Goal: Task Accomplishment & Management: Complete application form

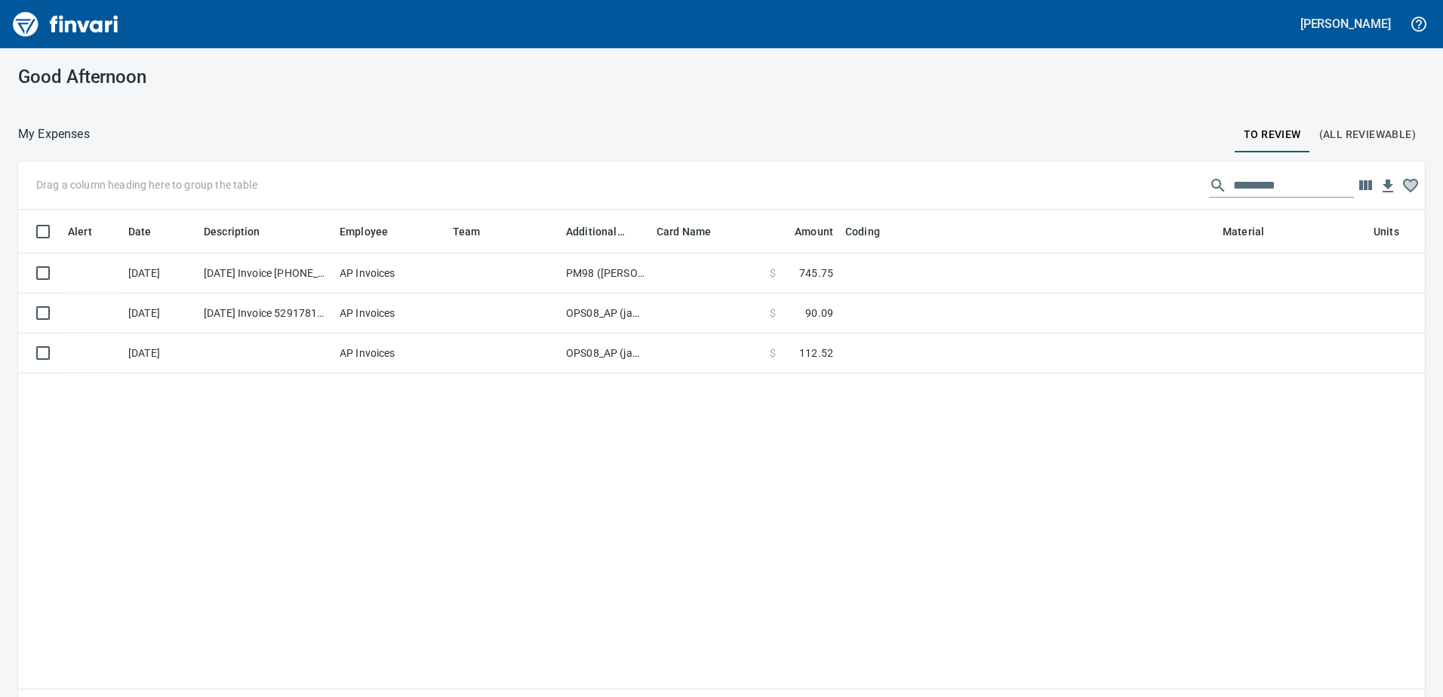
scroll to position [509, 1384]
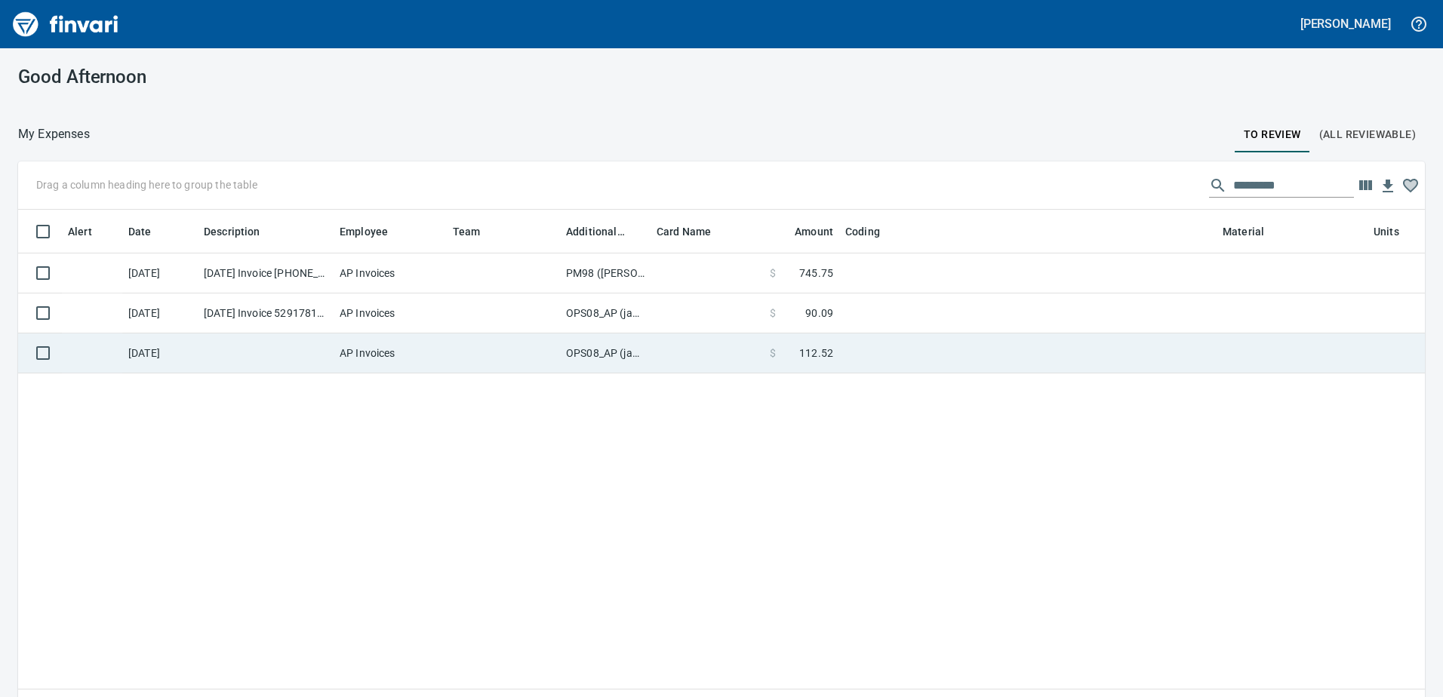
click at [610, 346] on td "OPS08_AP (janettep, samr)" at bounding box center [605, 354] width 91 height 40
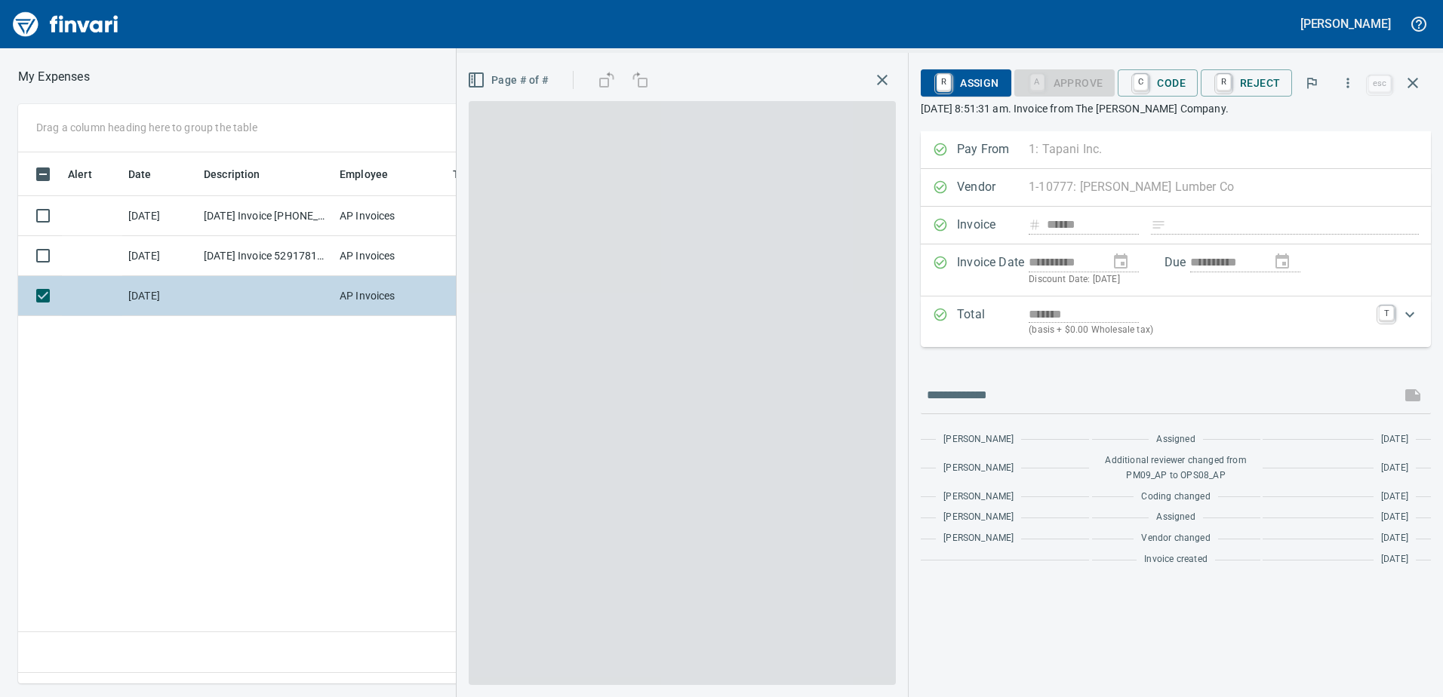
scroll to position [509, 1018]
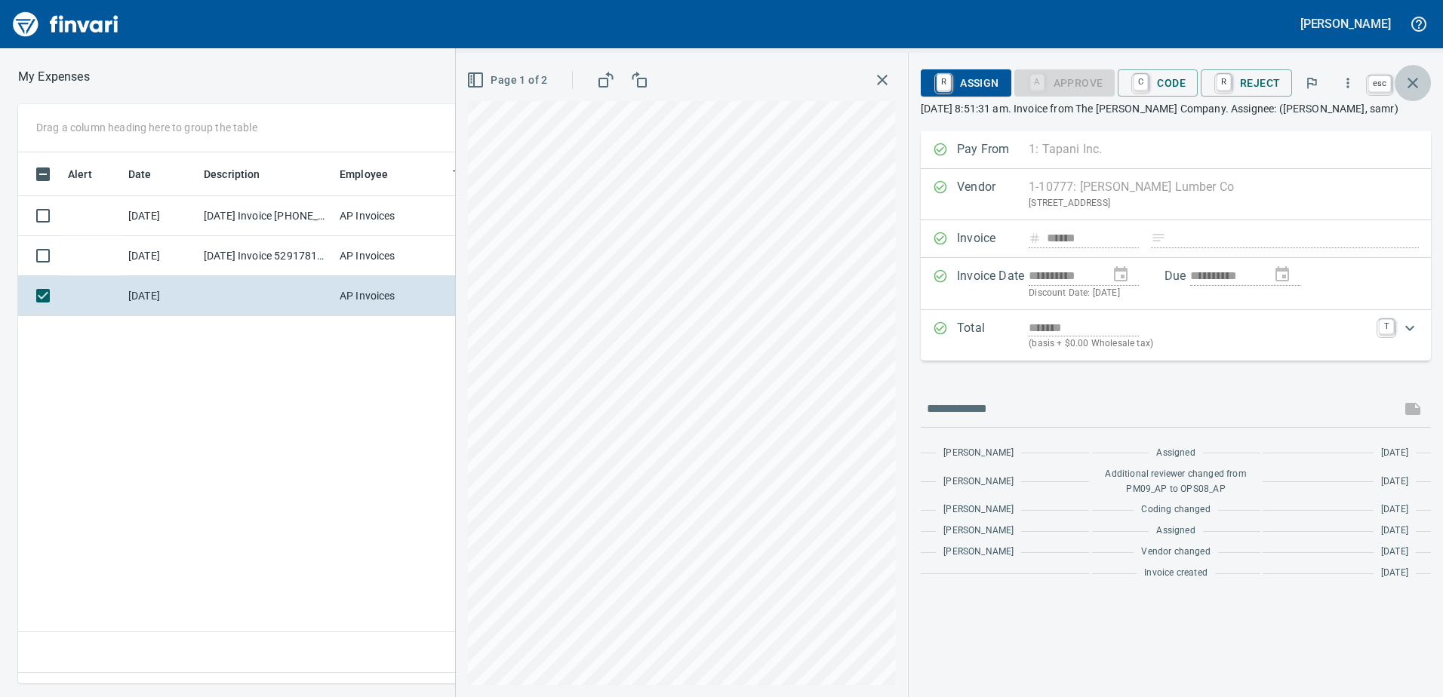
click at [1411, 81] on icon "button" at bounding box center [1413, 83] width 11 height 11
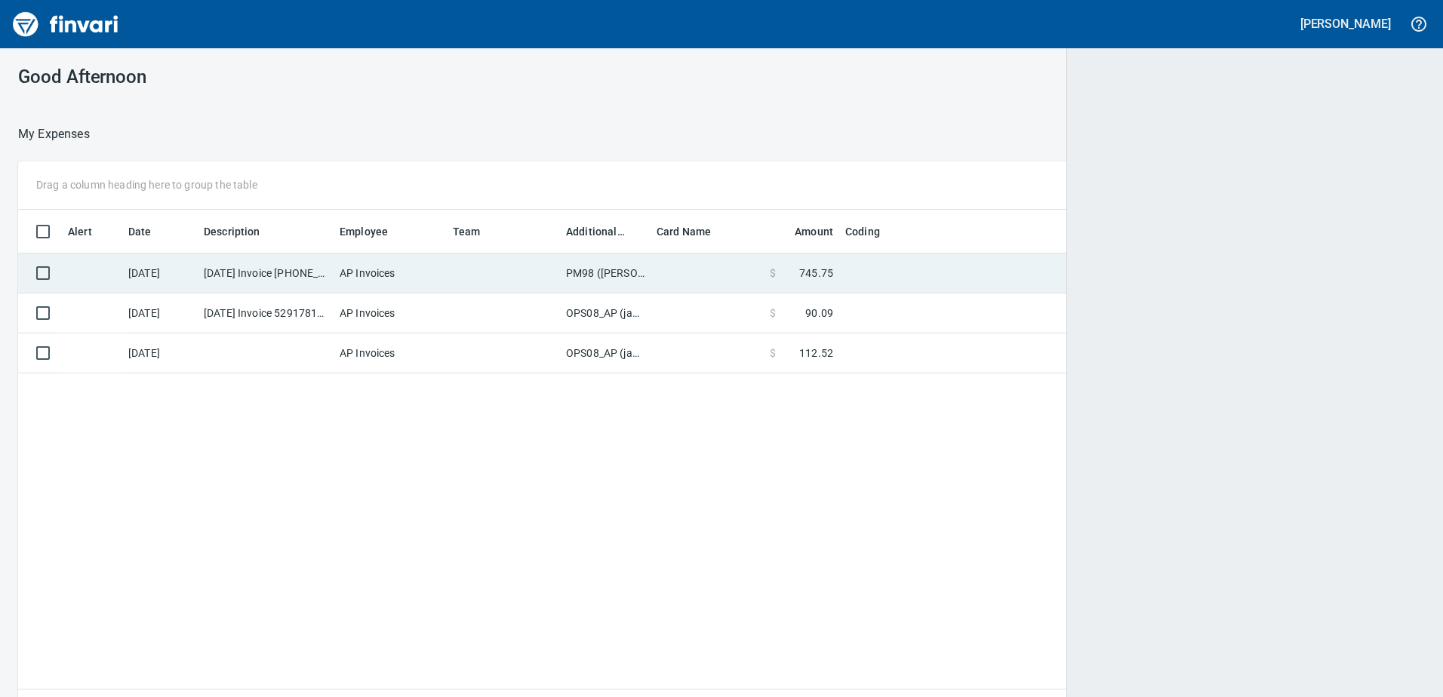
scroll to position [509, 1382]
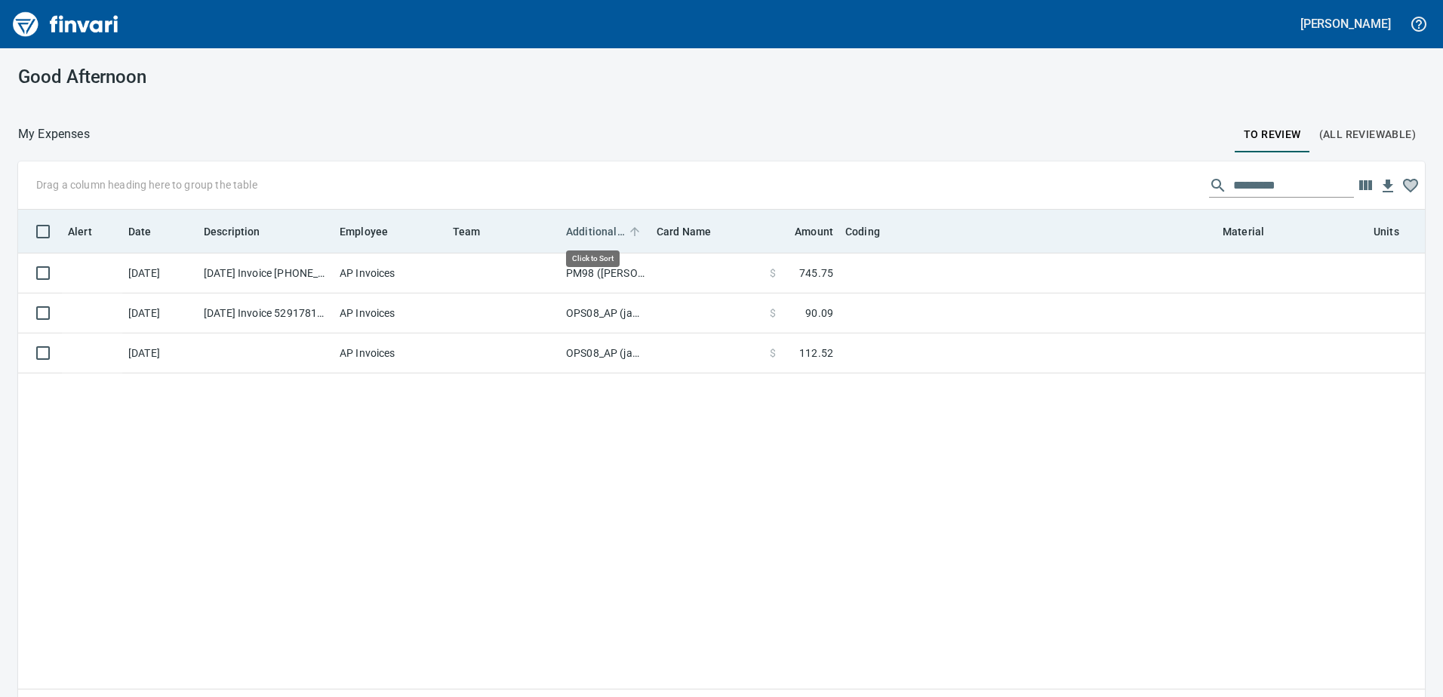
click at [590, 224] on span "Additional Reviewer" at bounding box center [595, 232] width 59 height 18
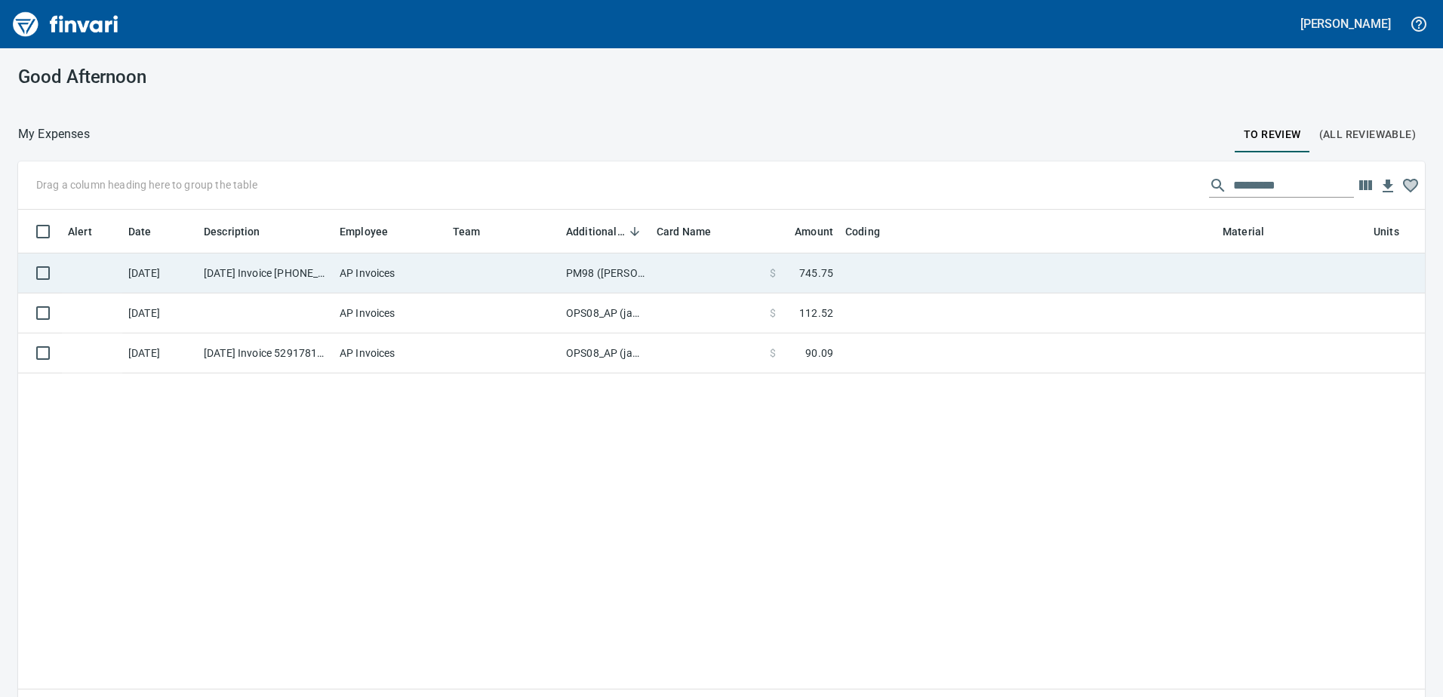
click at [581, 268] on td "PM98 (samr, shanet)" at bounding box center [605, 274] width 91 height 40
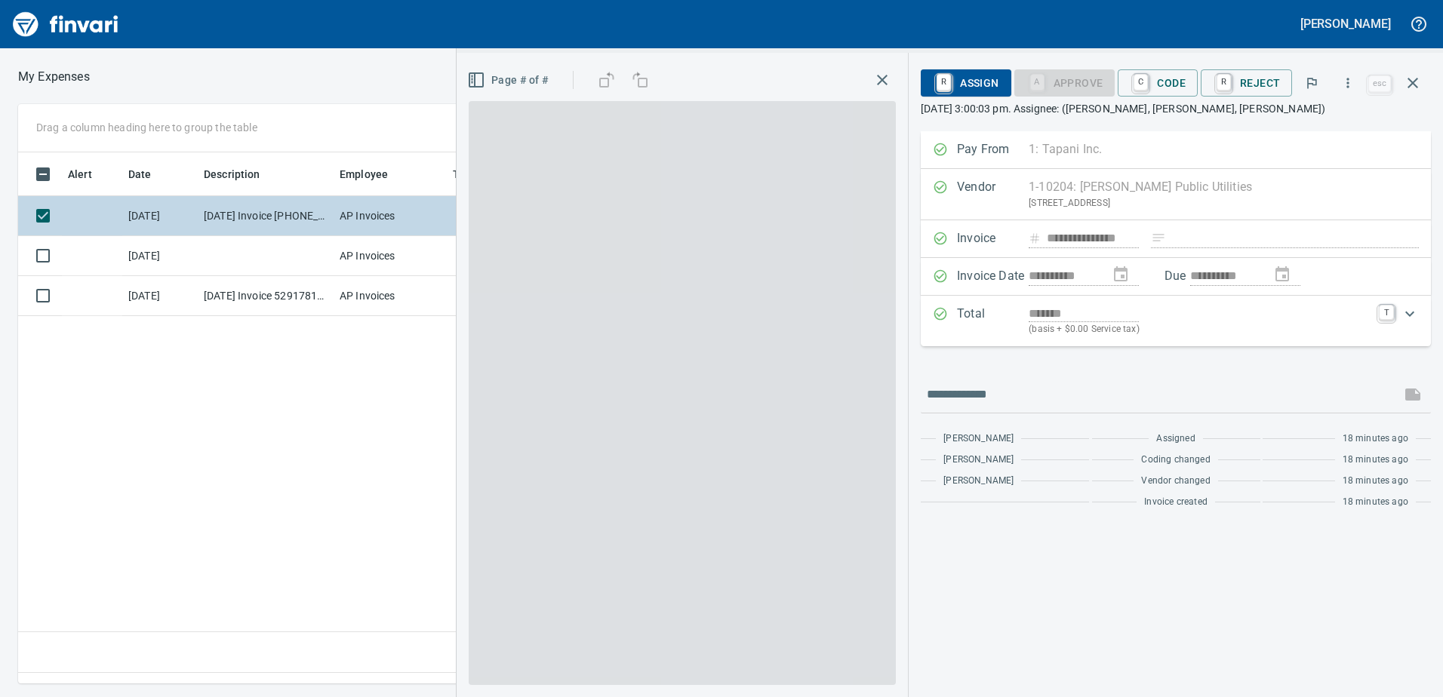
scroll to position [509, 1018]
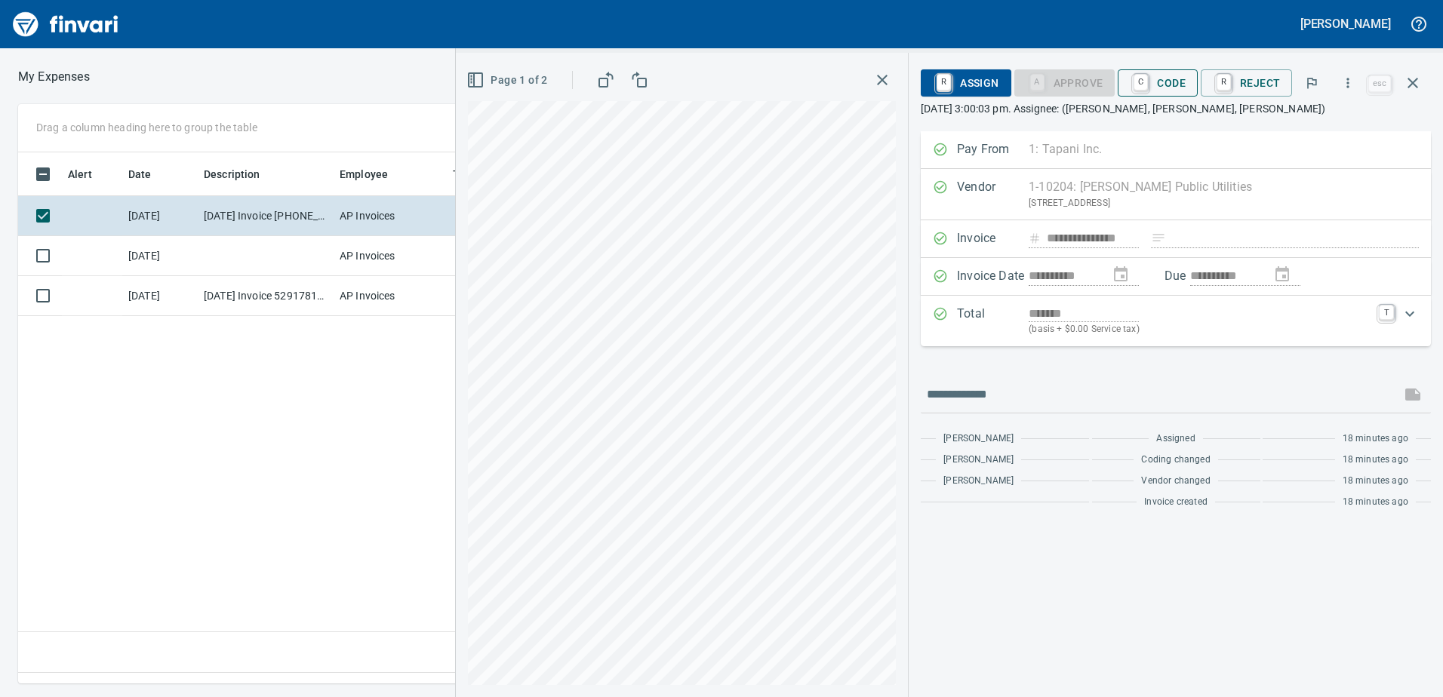
click at [1185, 82] on span "C Code" at bounding box center [1158, 83] width 56 height 26
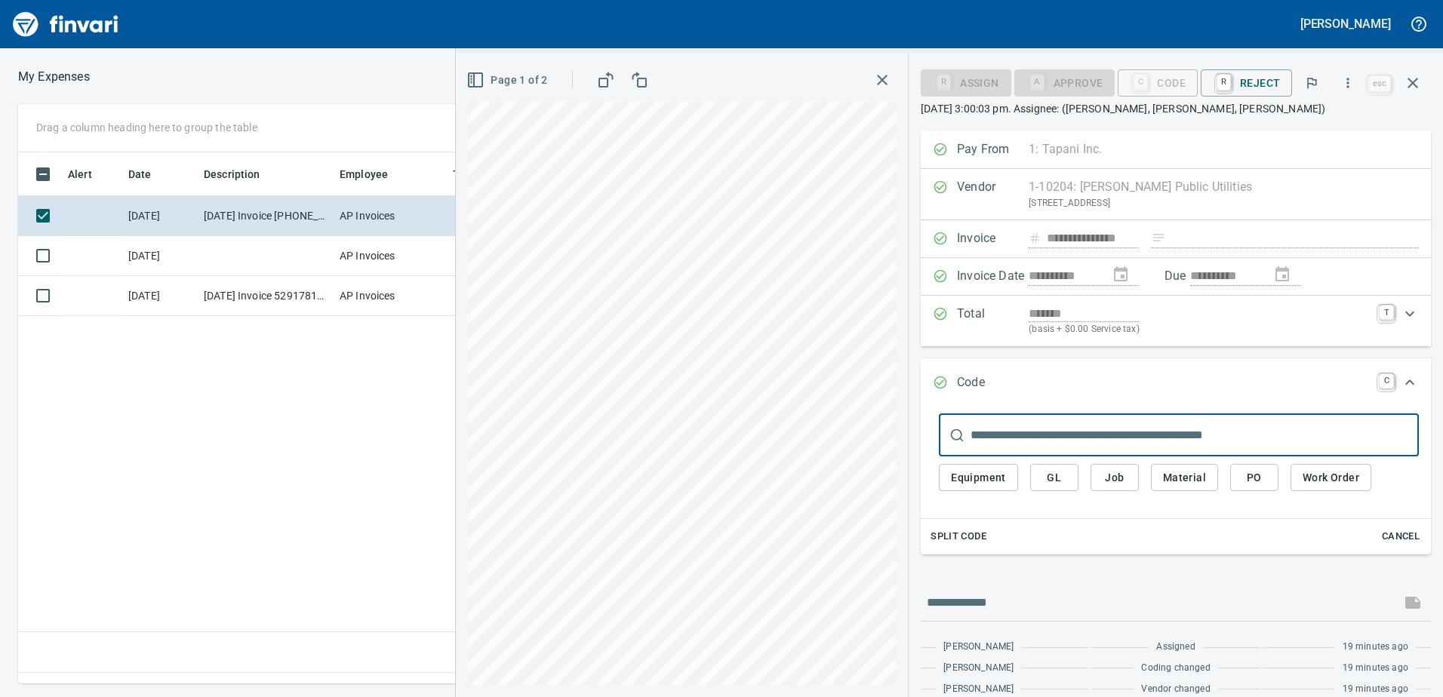
click at [1053, 478] on span "GL" at bounding box center [1054, 478] width 24 height 19
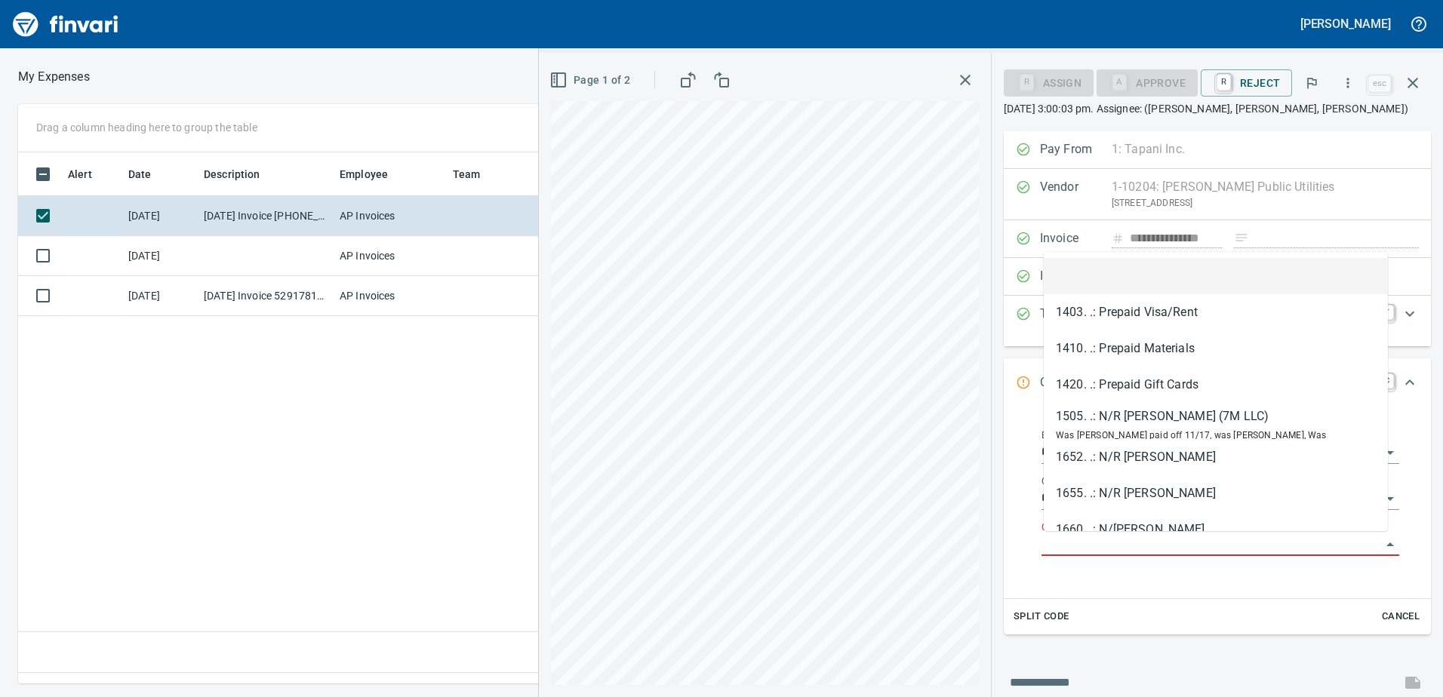
click at [1082, 549] on input "GL Account" at bounding box center [1212, 544] width 340 height 21
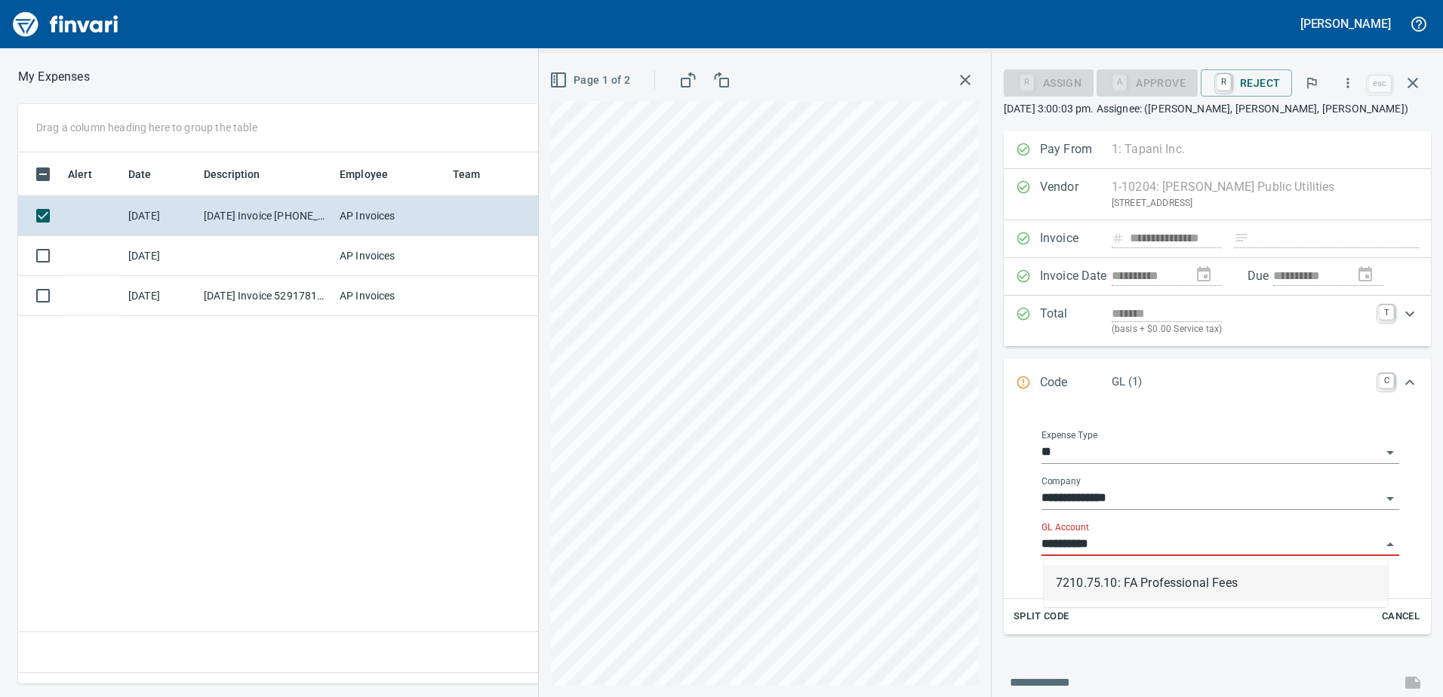
drag, startPoint x: 1119, startPoint y: 537, endPoint x: 1028, endPoint y: 528, distance: 91.9
click at [1028, 528] on div "**********" at bounding box center [1220, 500] width 397 height 174
click at [1085, 586] on li "8270.75.10: FA Telephone And Utilities" at bounding box center [1216, 583] width 344 height 36
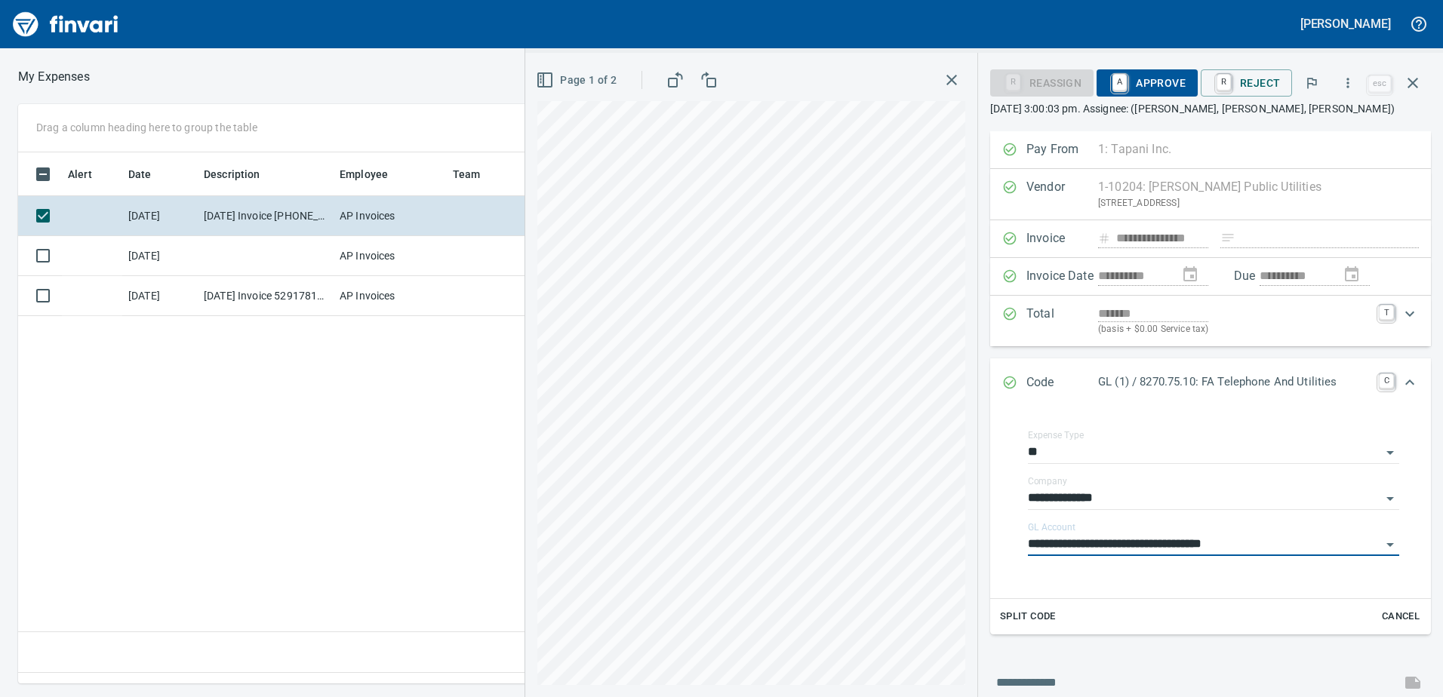
type input "**********"
click at [1164, 80] on span "A Approve" at bounding box center [1147, 83] width 77 height 26
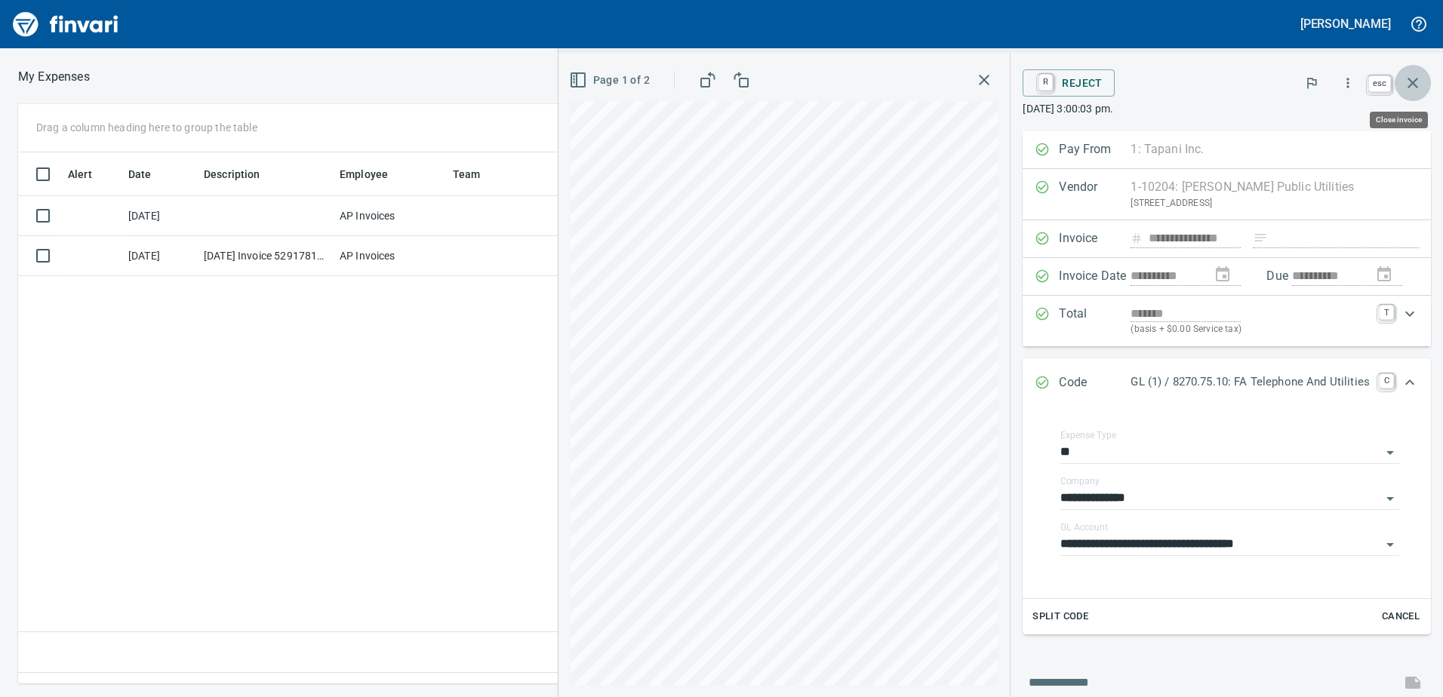
click at [1416, 83] on icon "button" at bounding box center [1413, 83] width 18 height 18
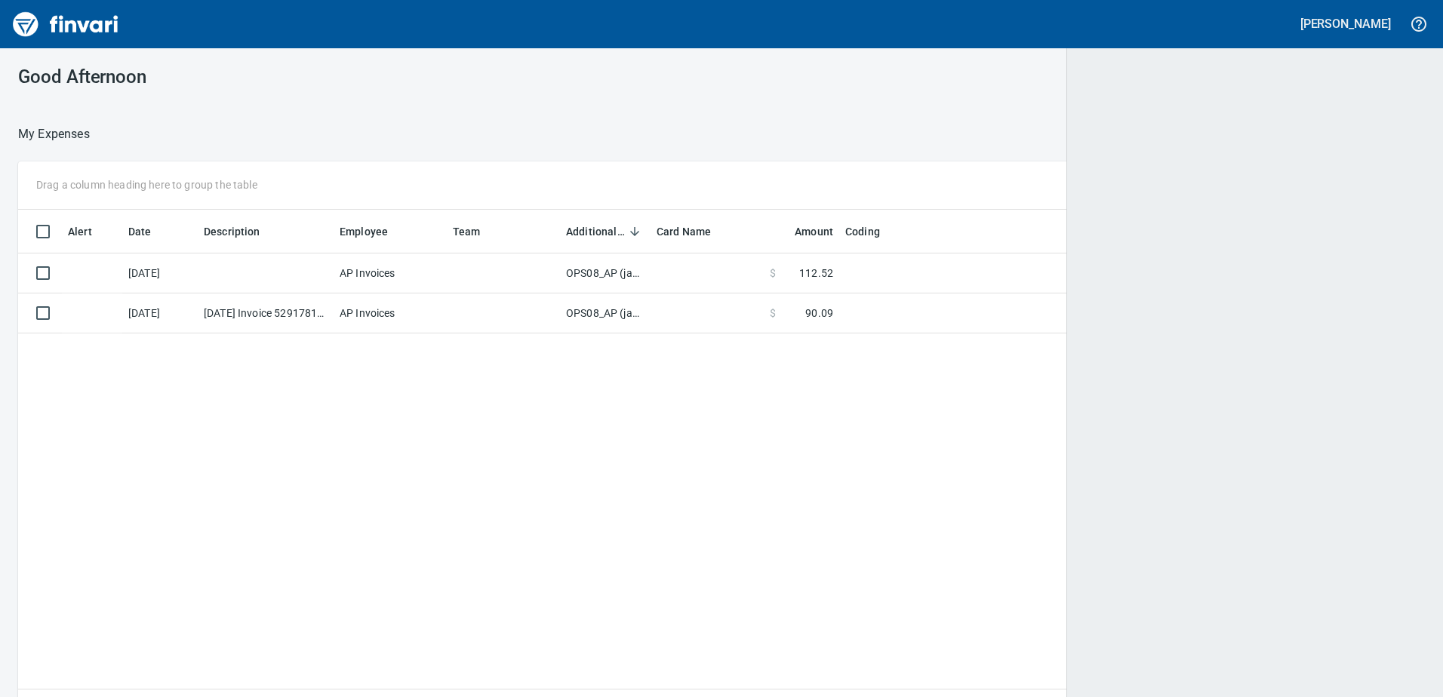
scroll to position [509, 1381]
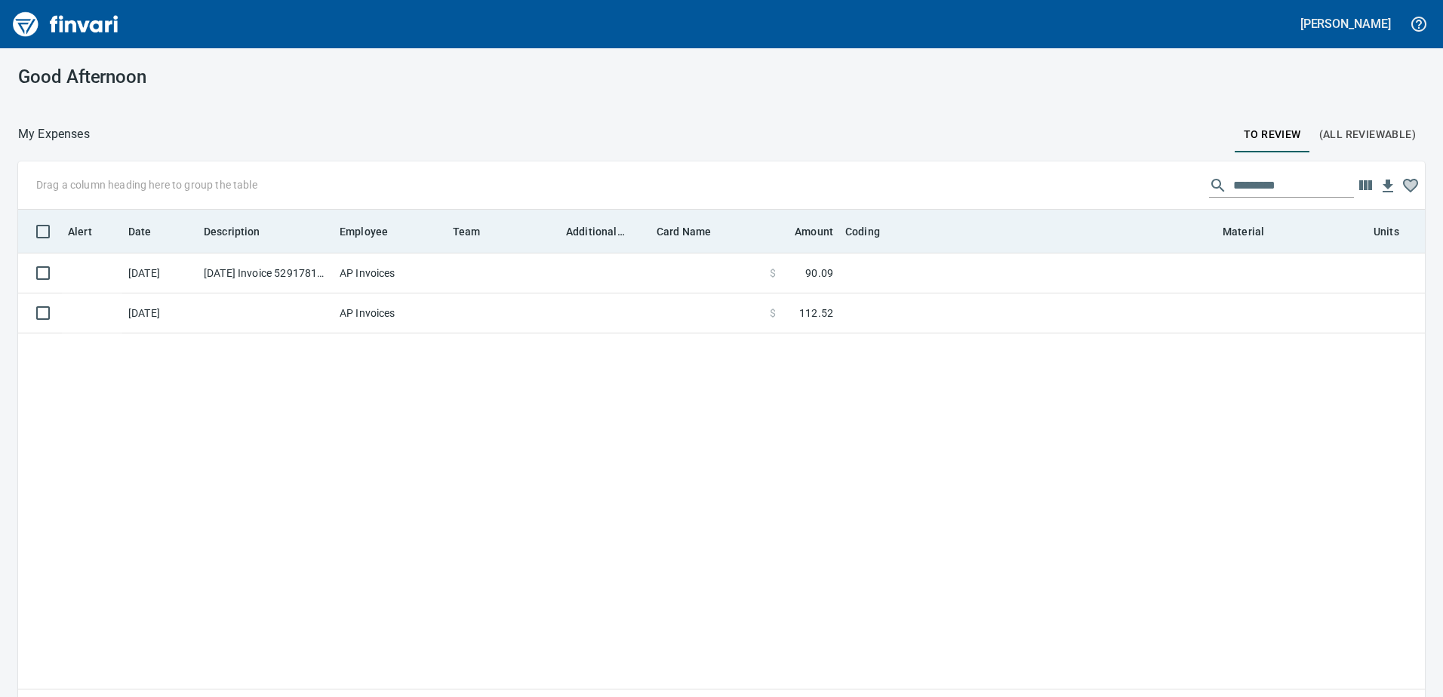
scroll to position [509, 1384]
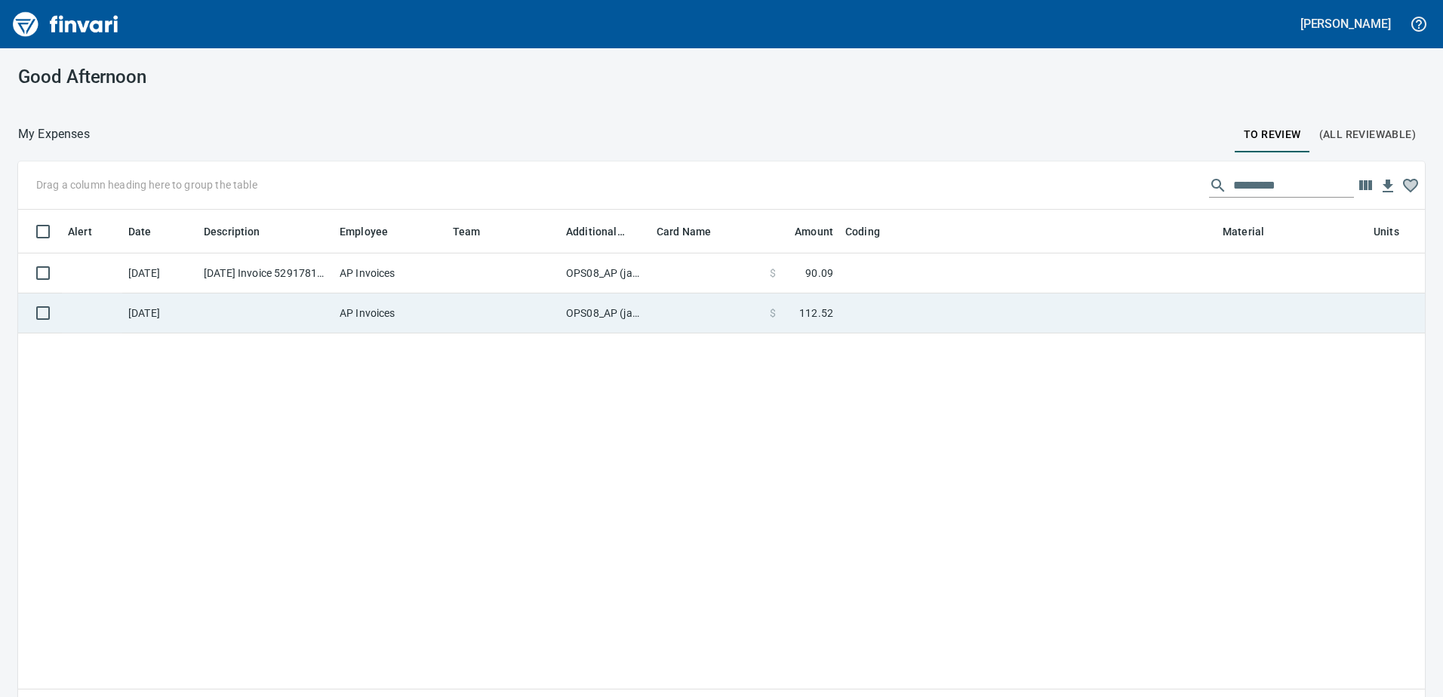
click at [629, 312] on td "OPS08_AP (janettep, samr)" at bounding box center [605, 314] width 91 height 40
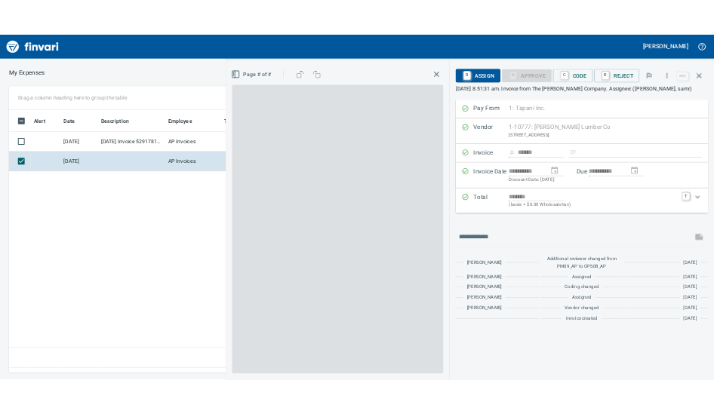
scroll to position [509, 1018]
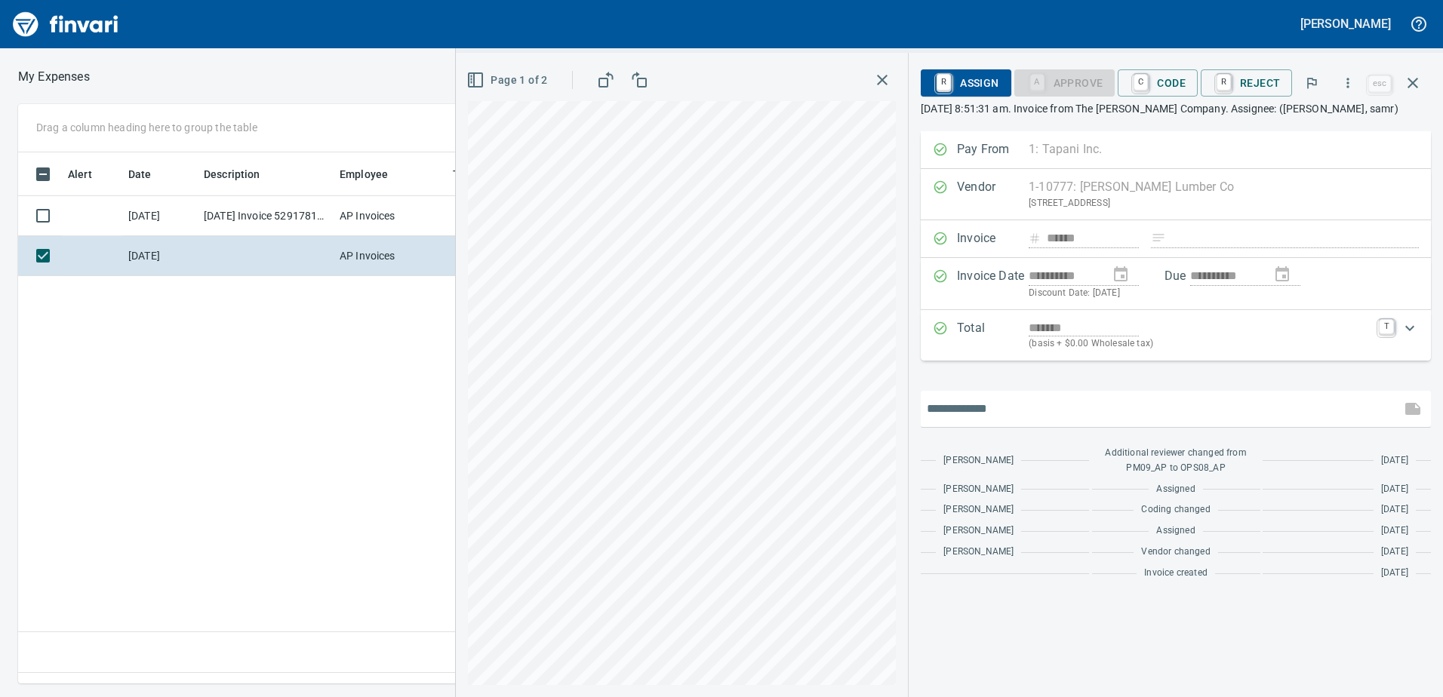
click at [980, 411] on input "text" at bounding box center [1161, 409] width 468 height 24
type input "*"
type input "**********"
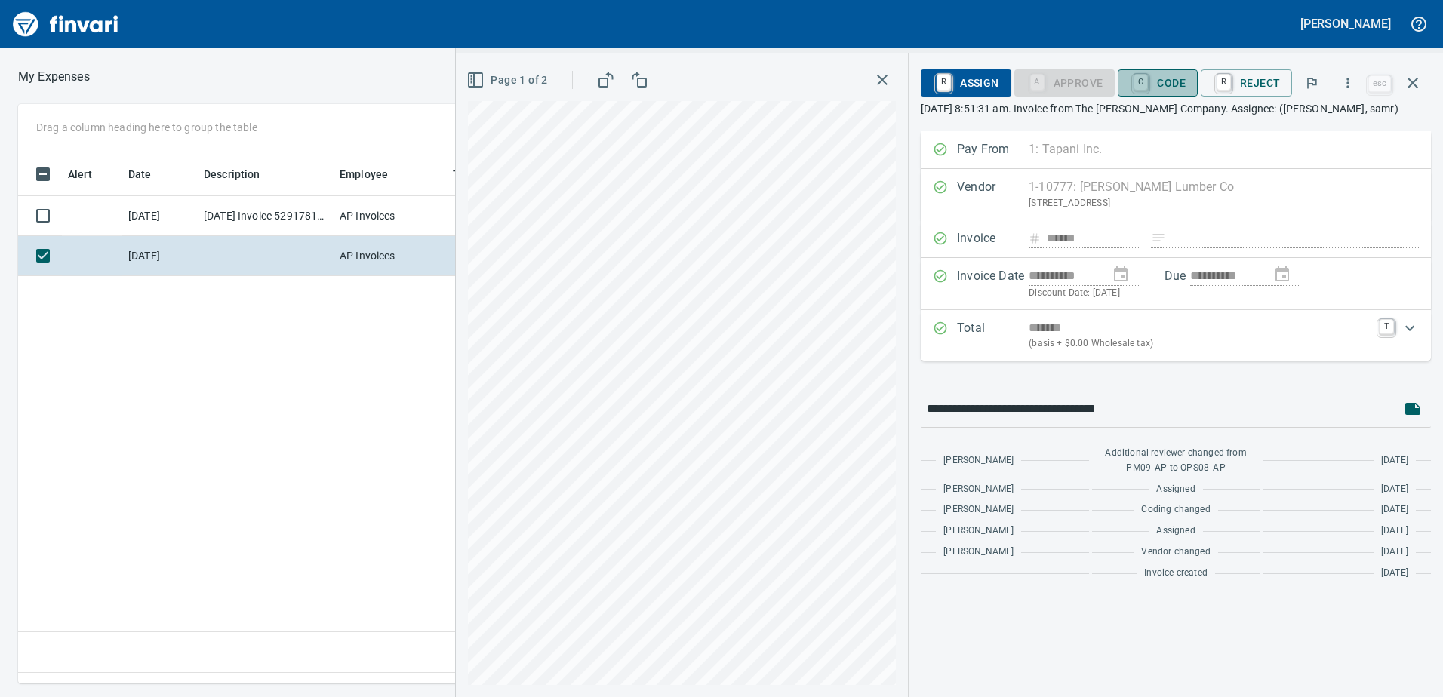
click at [1178, 85] on span "C Code" at bounding box center [1158, 83] width 56 height 26
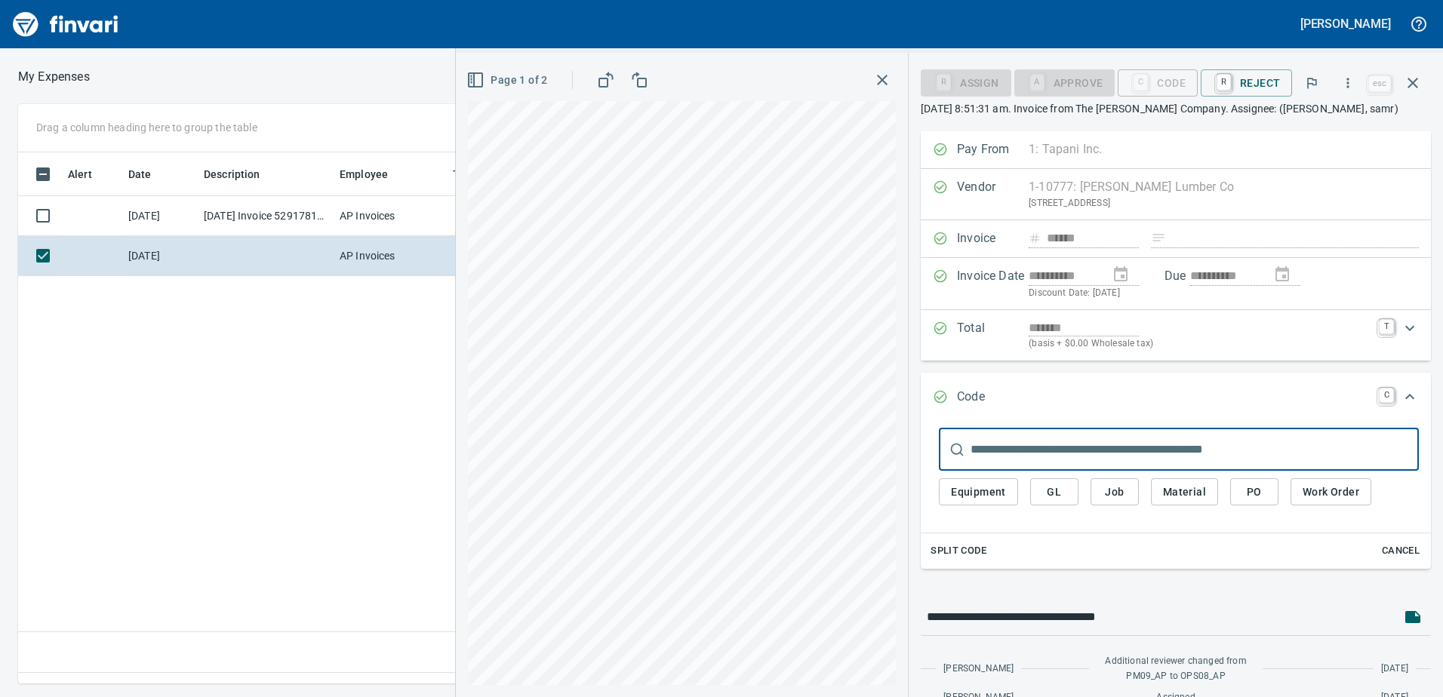
click at [1118, 493] on span "Job" at bounding box center [1115, 492] width 24 height 19
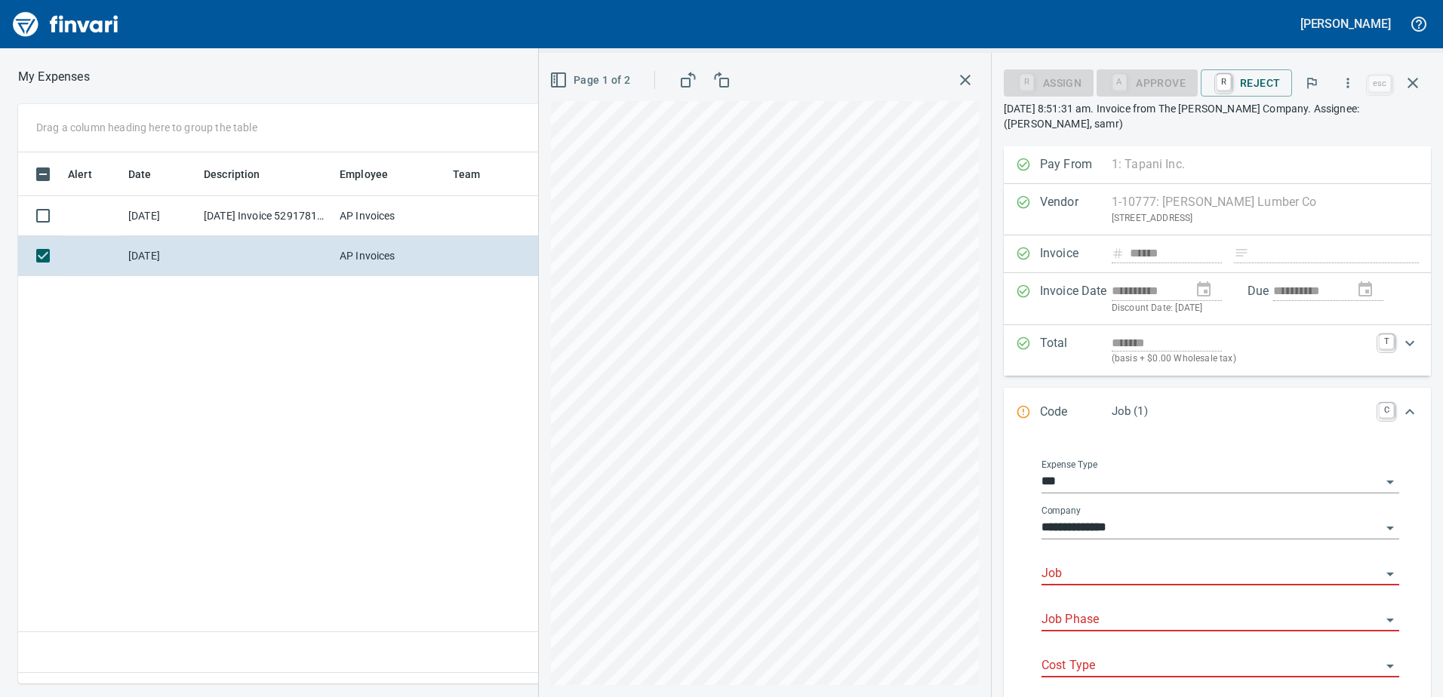
click at [1096, 571] on input "Job" at bounding box center [1212, 574] width 340 height 21
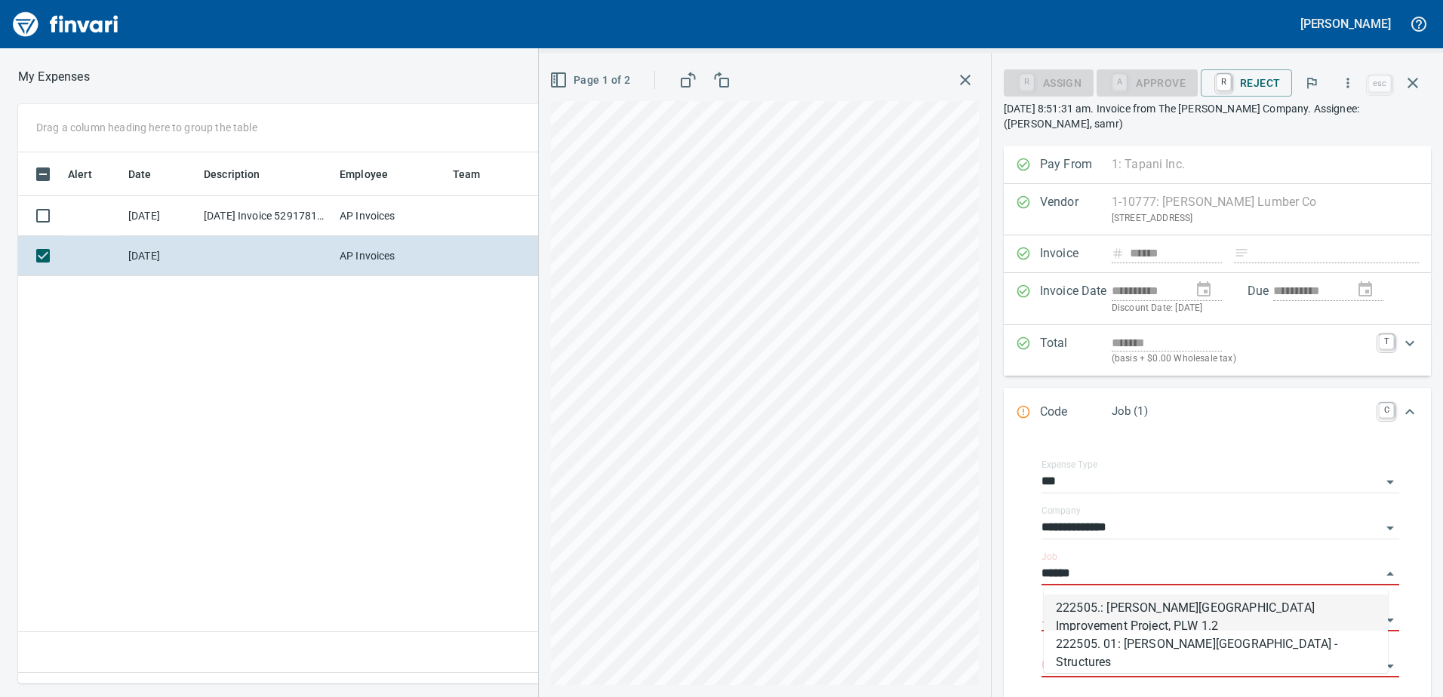
click at [1130, 606] on li "222505.: [PERSON_NAME][GEOGRAPHIC_DATA] Improvement Project, PLW 1.2" at bounding box center [1216, 613] width 344 height 36
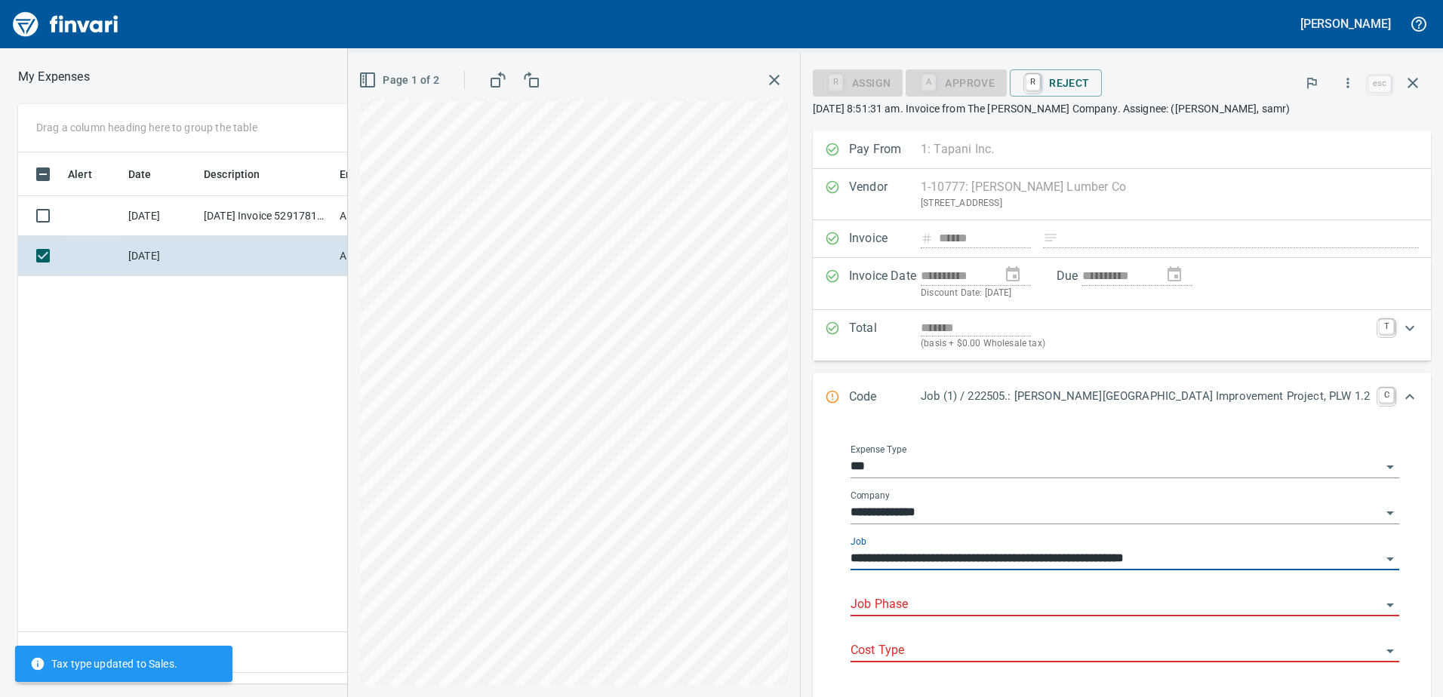
type input "**********"
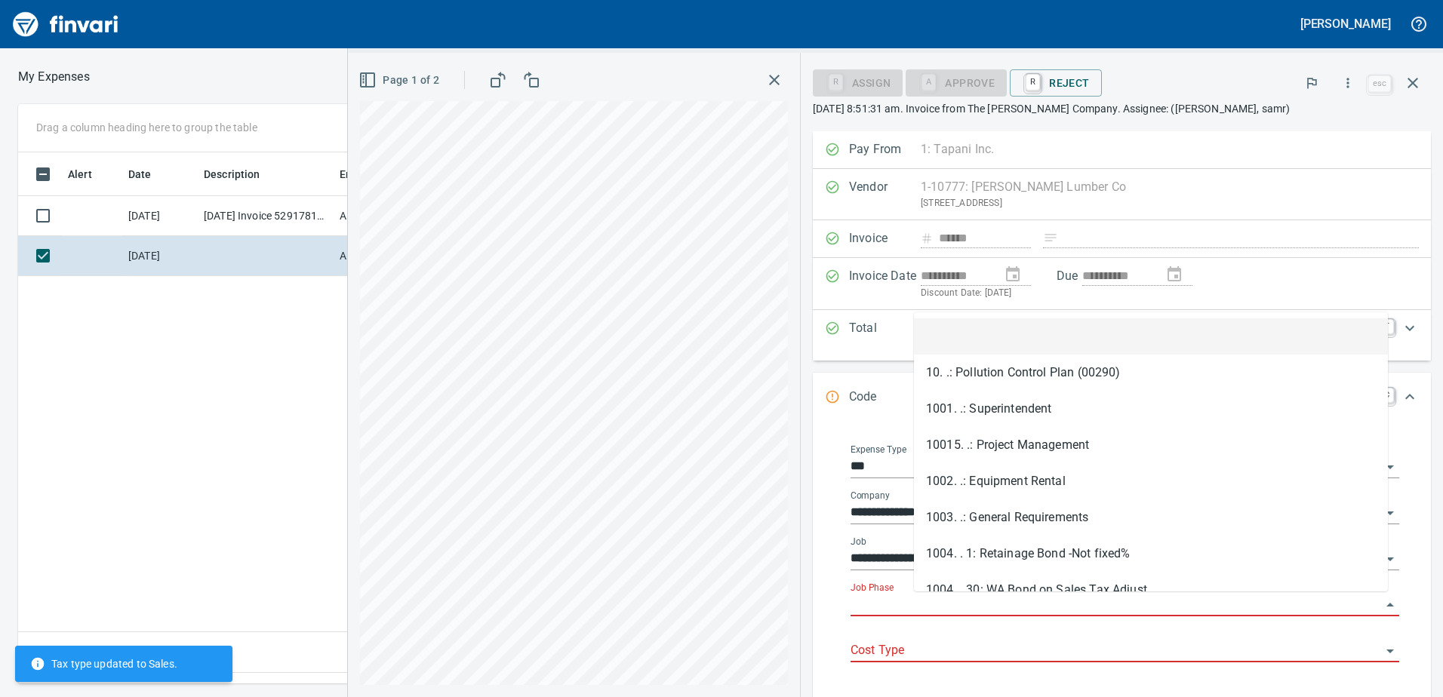
click at [973, 607] on input "Job Phase" at bounding box center [1116, 605] width 531 height 21
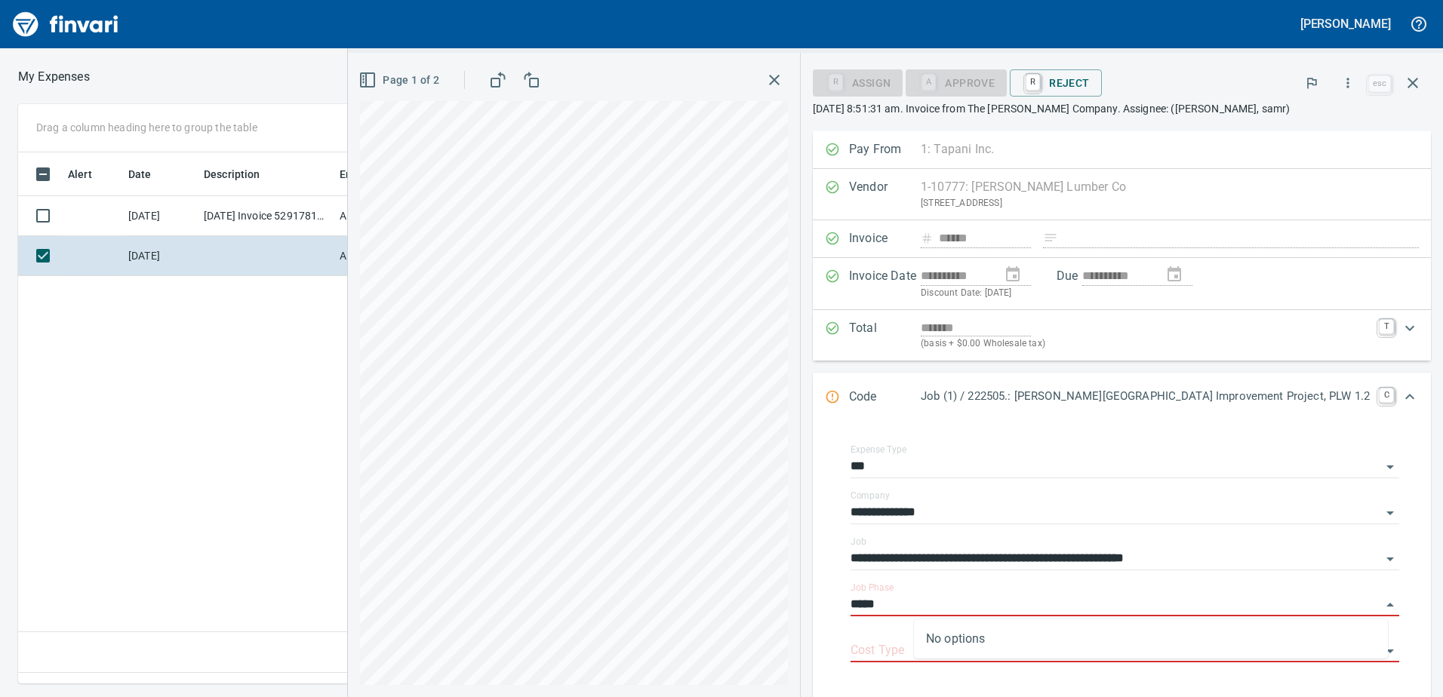
type input "*****"
click at [952, 599] on input "Job Phase" at bounding box center [1116, 605] width 531 height 21
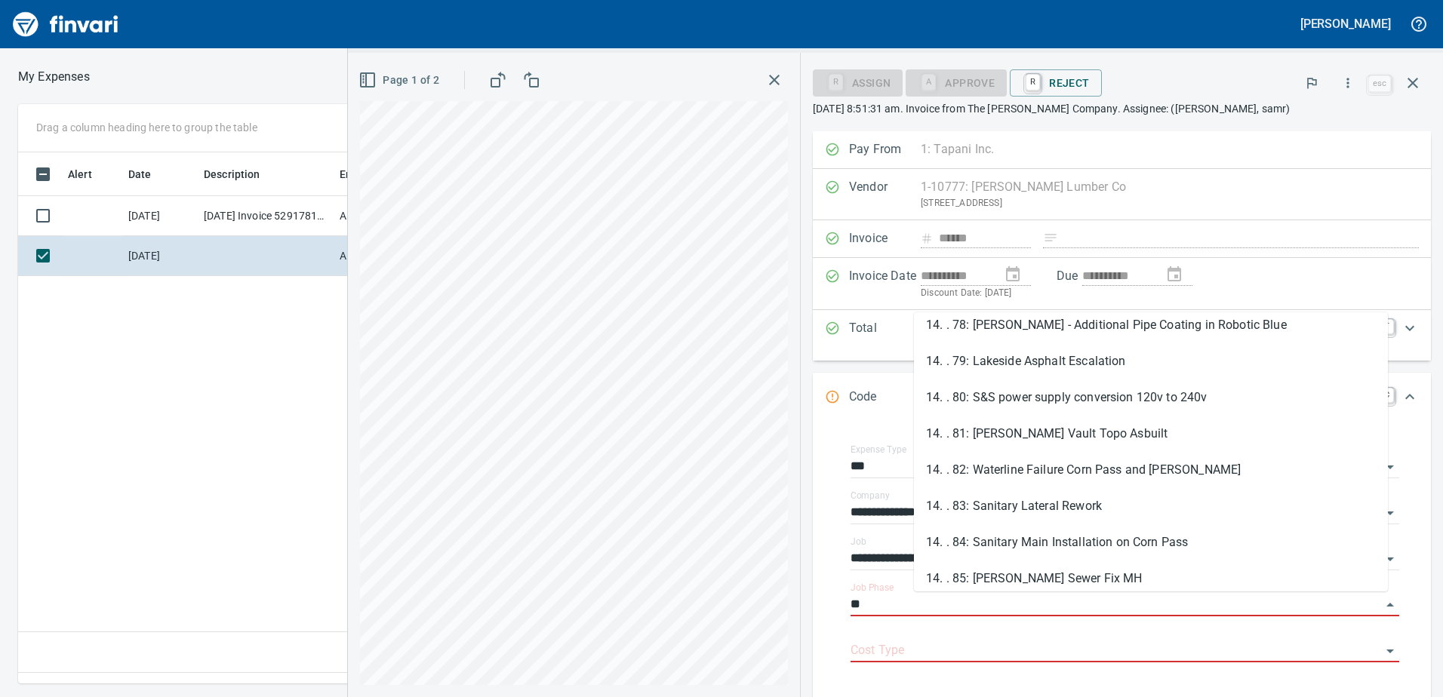
scroll to position [2642, 0]
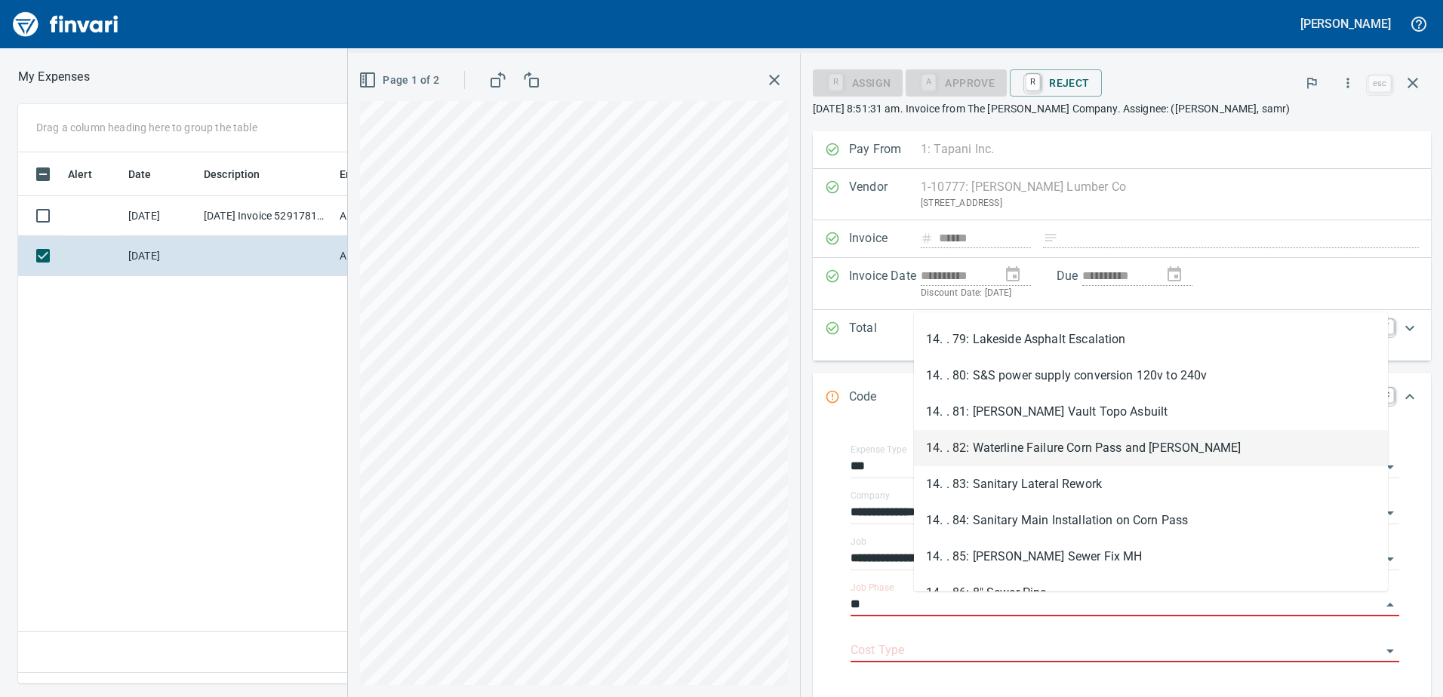
click at [1027, 448] on li "14. . 82: Waterline Failure Corn Pass and [PERSON_NAME]" at bounding box center [1151, 448] width 474 height 36
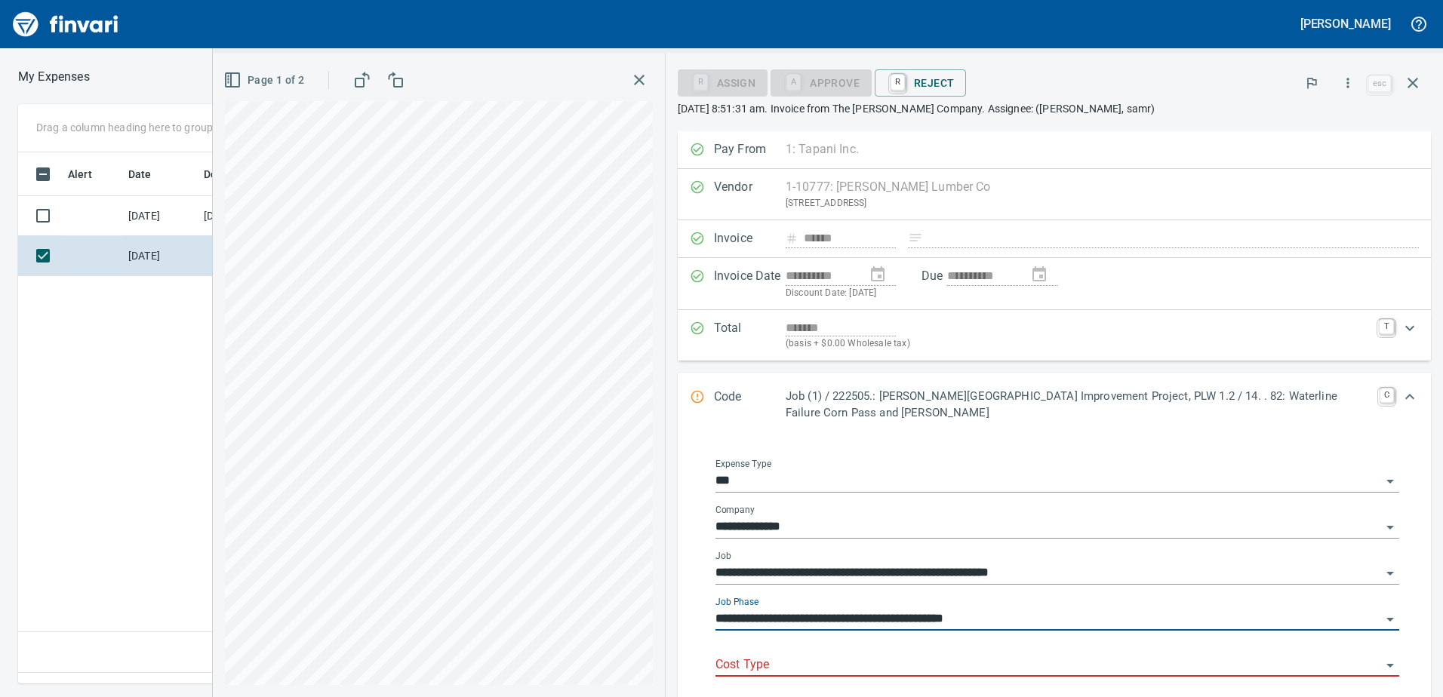
type input "**********"
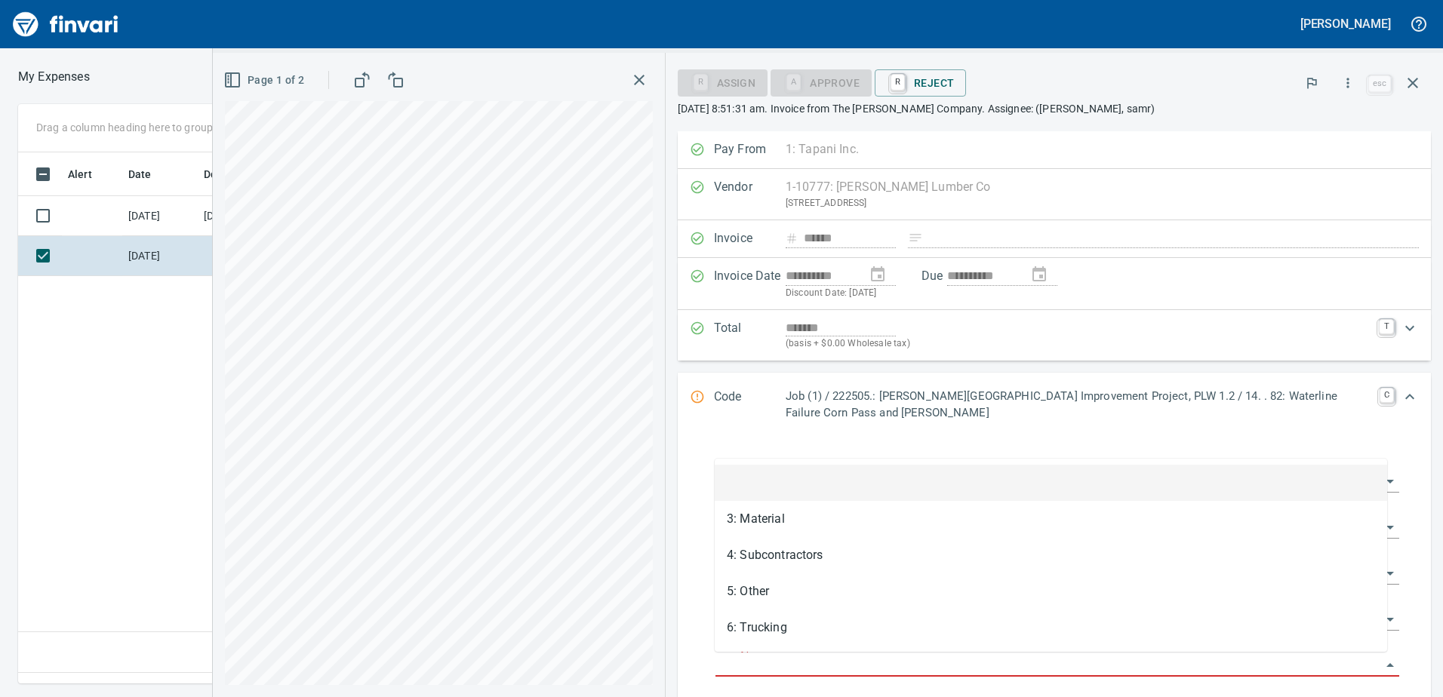
scroll to position [509, 1018]
click at [752, 655] on input "Cost Type" at bounding box center [1049, 665] width 666 height 21
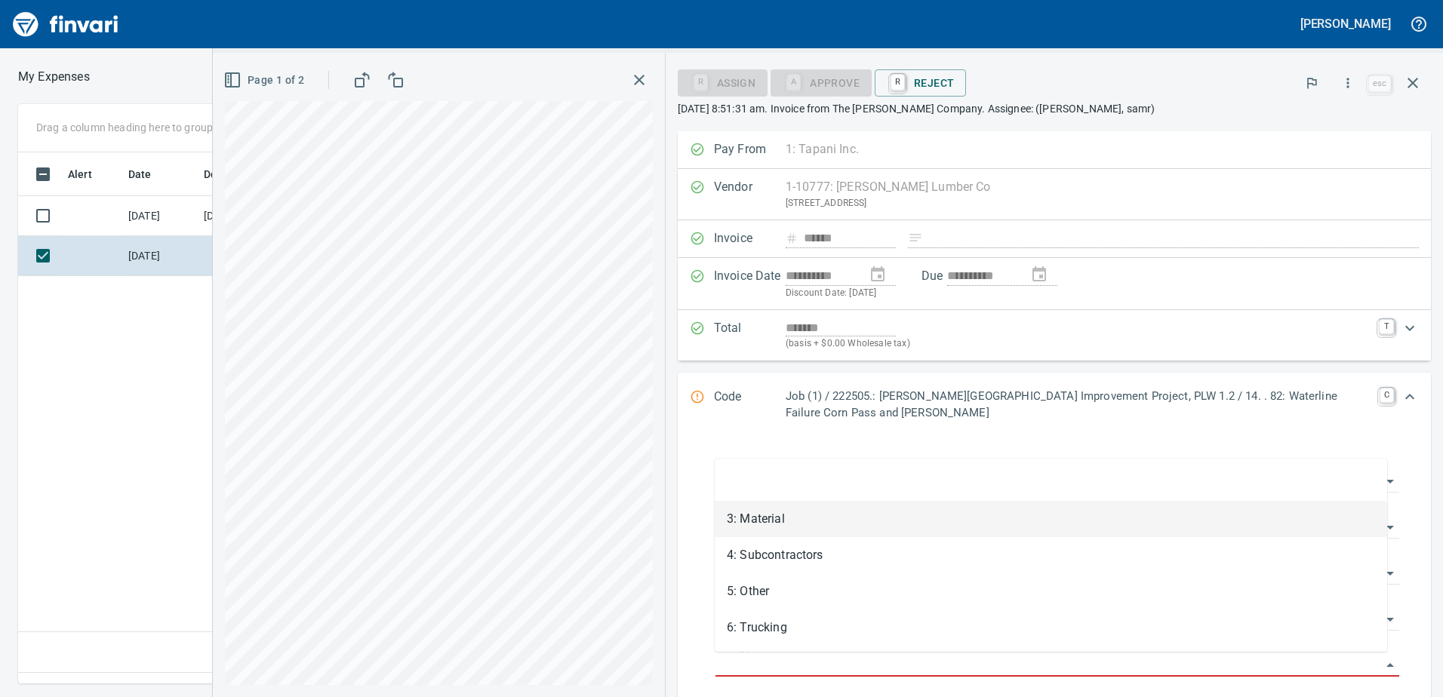
click at [762, 519] on li "3: Material" at bounding box center [1051, 519] width 673 height 36
type input "**********"
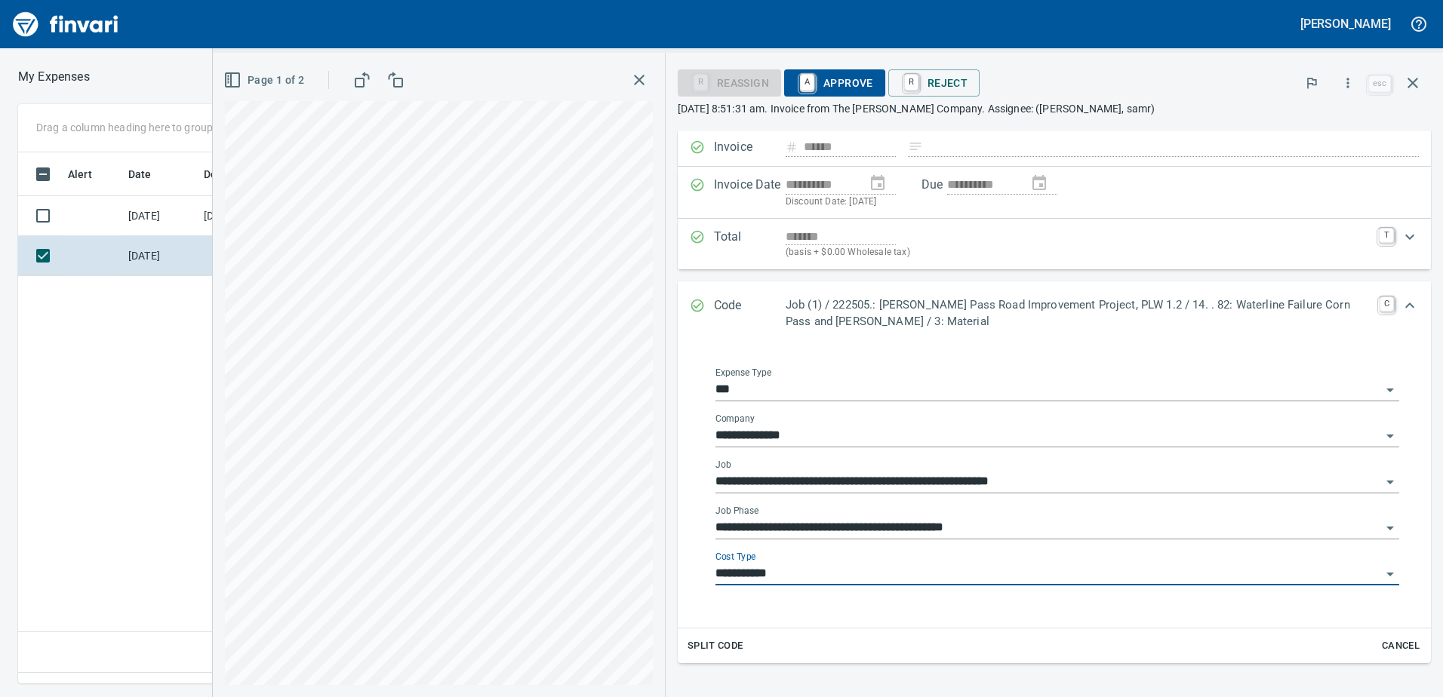
scroll to position [297, 0]
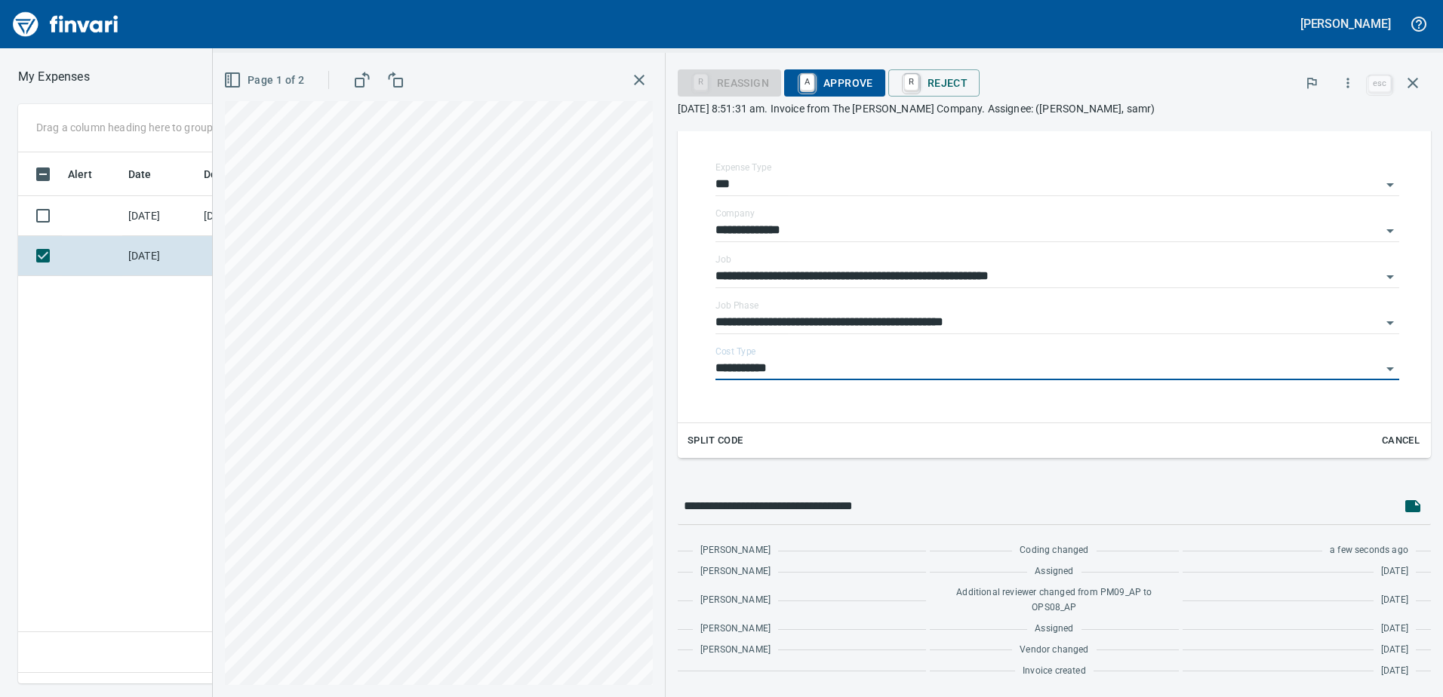
click at [854, 78] on span "A Approve" at bounding box center [834, 83] width 77 height 26
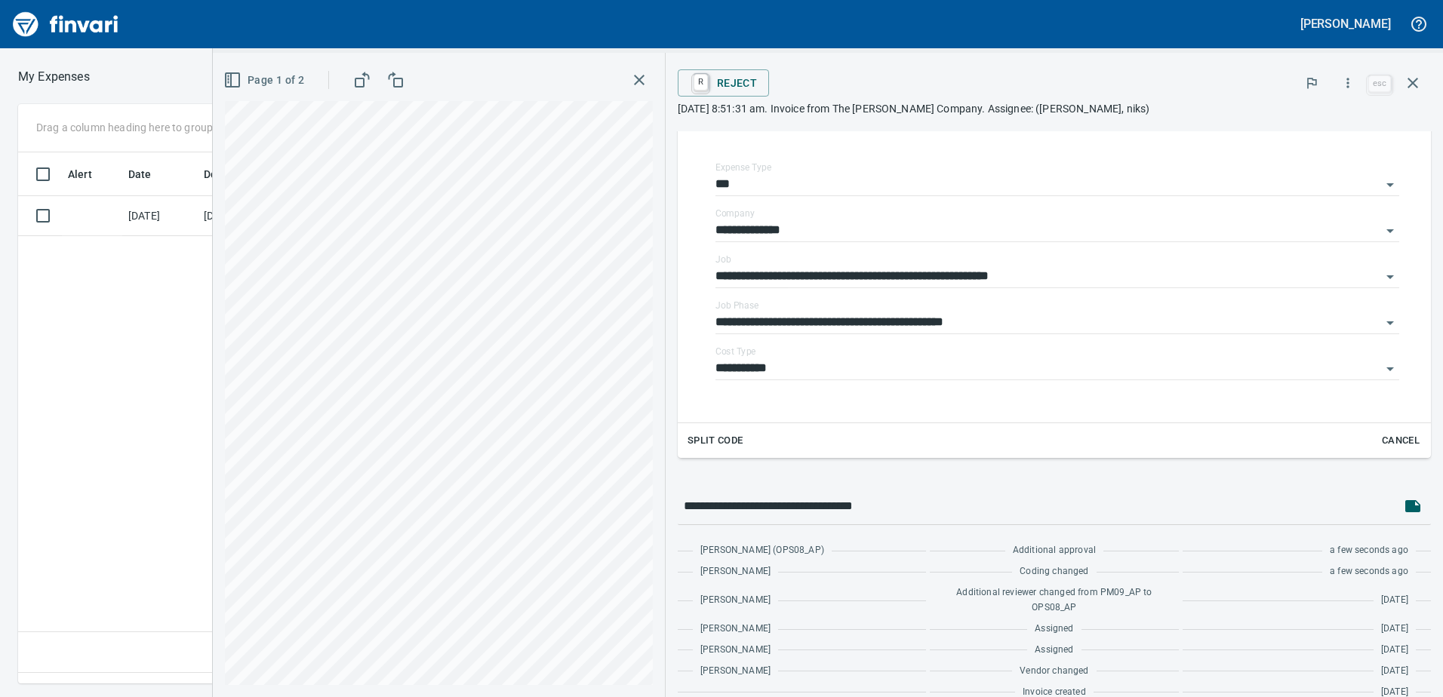
scroll to position [509, 1018]
click at [1414, 81] on icon "button" at bounding box center [1413, 83] width 18 height 18
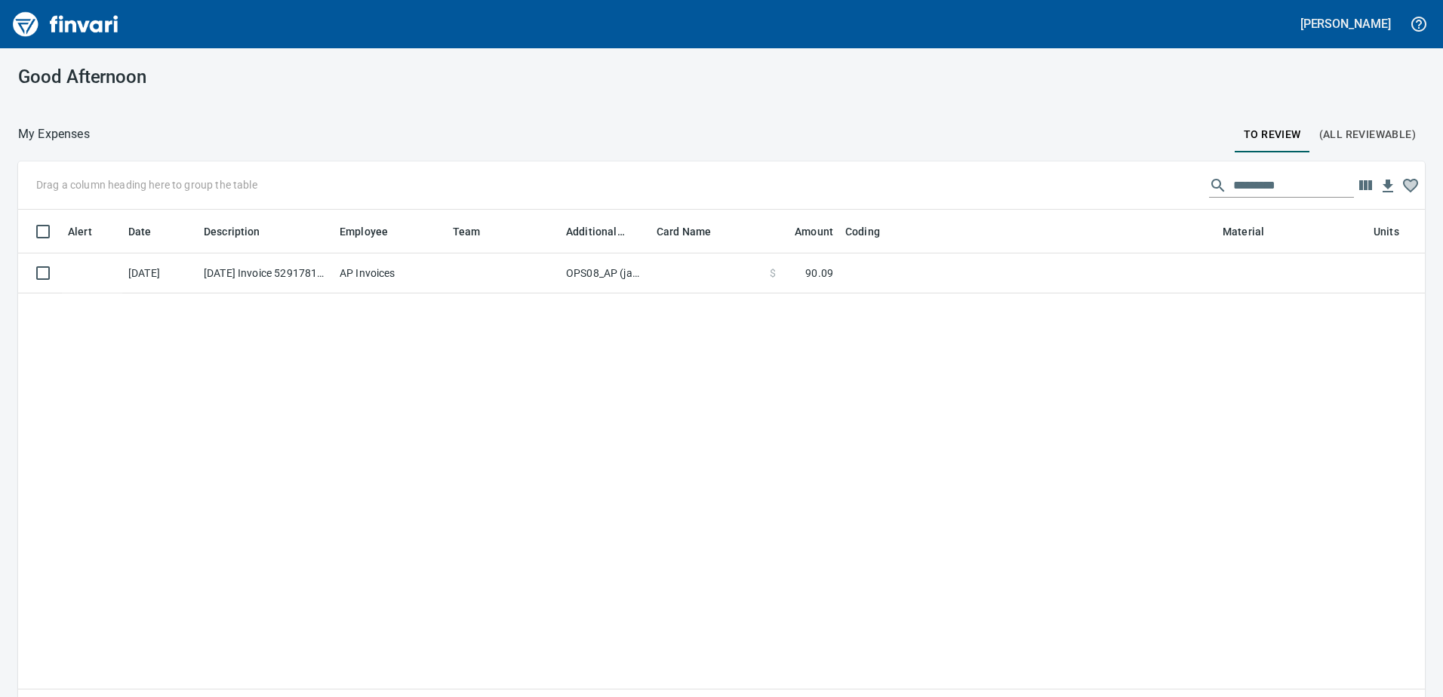
scroll to position [509, 1384]
